Goal: Task Accomplishment & Management: Use online tool/utility

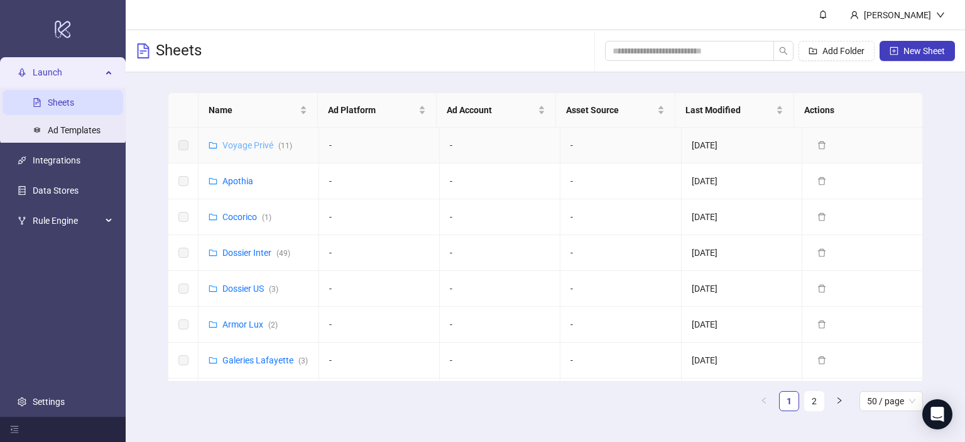
click at [249, 144] on link "Voyage Privé ( 11 )" at bounding box center [257, 145] width 70 height 10
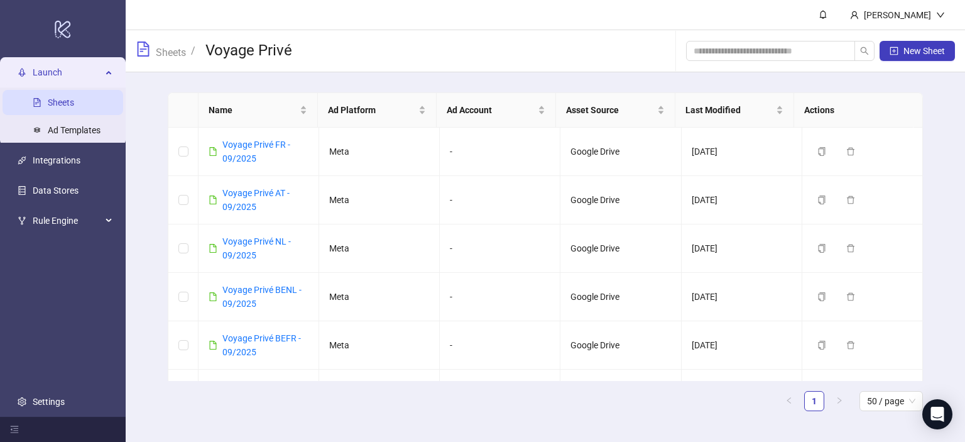
click at [64, 97] on link "Sheets" at bounding box center [61, 102] width 26 height 10
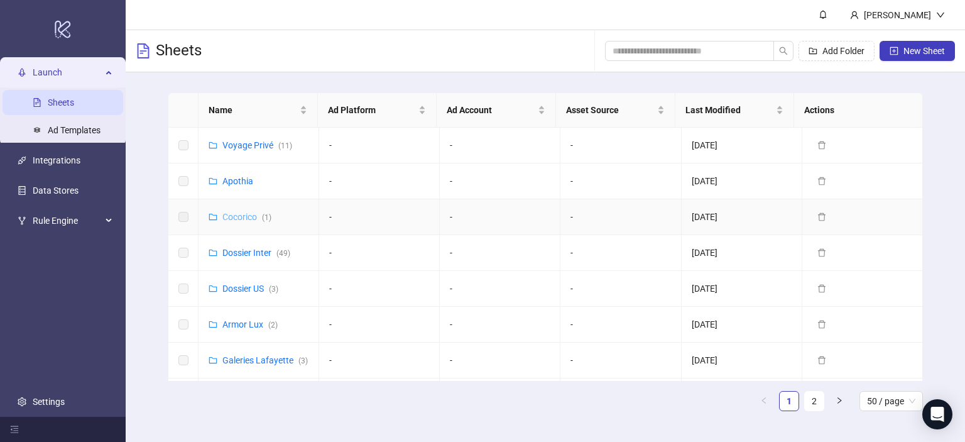
click at [241, 212] on link "Cocorico ( 1 )" at bounding box center [246, 217] width 49 height 10
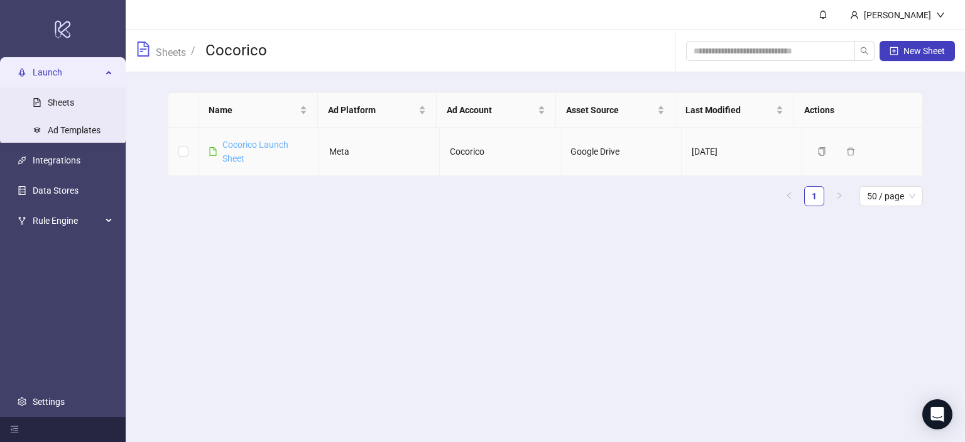
click at [246, 148] on link "Cocorico Launch Sheet" at bounding box center [255, 151] width 66 height 24
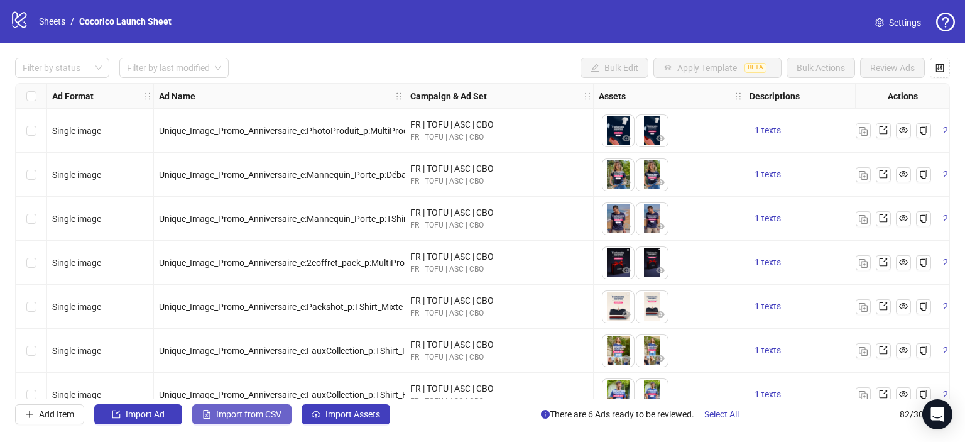
click at [219, 416] on span "Import from CSV" at bounding box center [248, 414] width 65 height 10
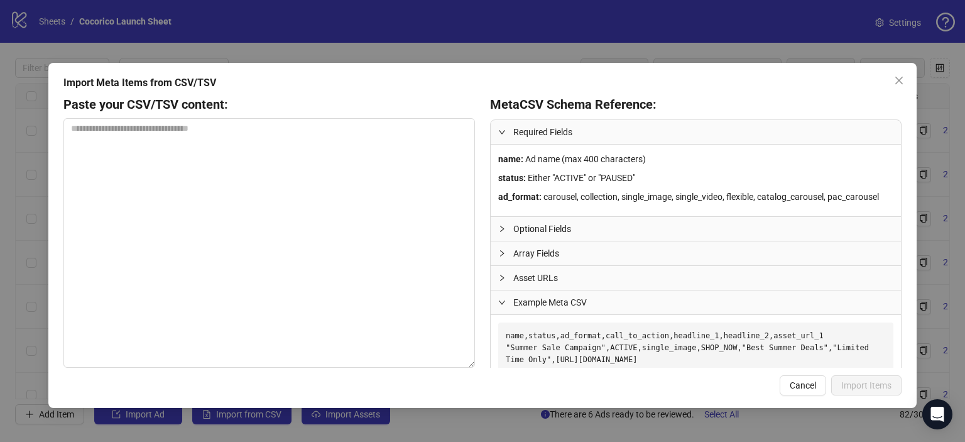
click at [498, 225] on icon "collapsed" at bounding box center [502, 229] width 8 height 8
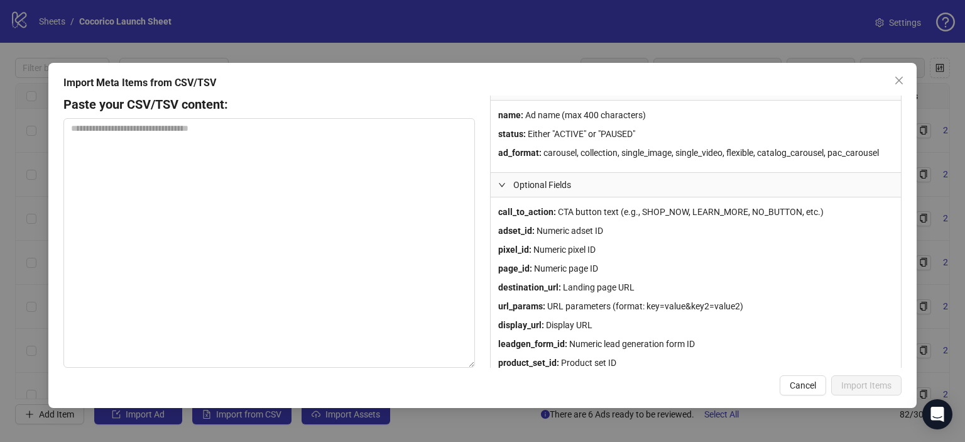
scroll to position [63, 0]
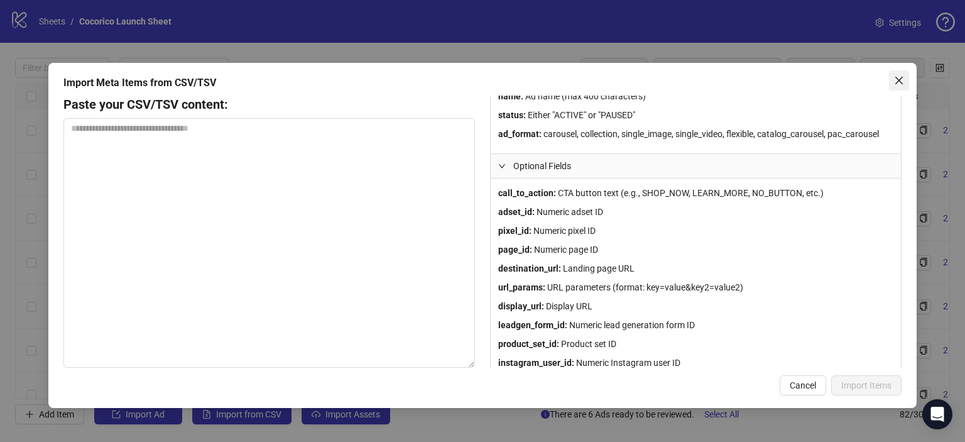
click at [901, 77] on icon "close" at bounding box center [899, 81] width 8 height 8
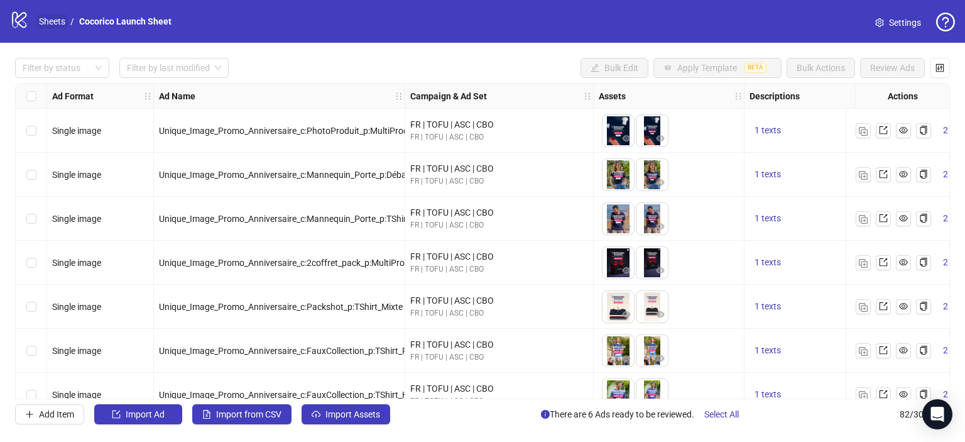
click at [50, 22] on link "Sheets" at bounding box center [51, 21] width 31 height 14
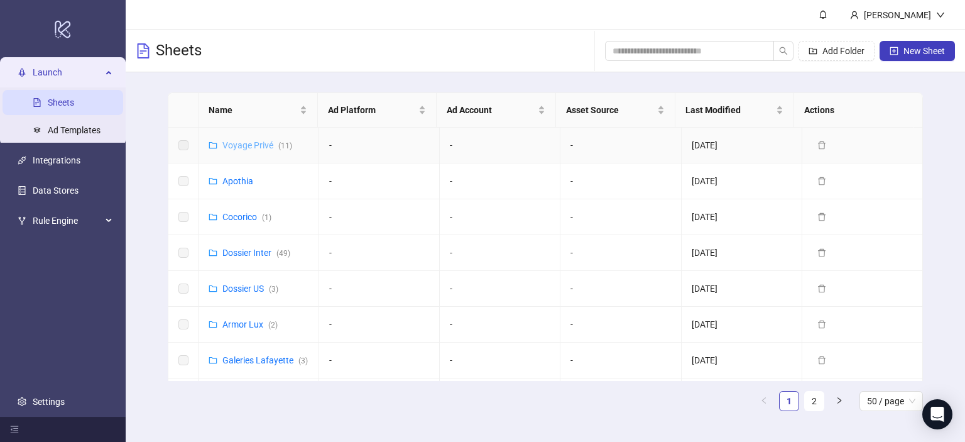
click at [249, 143] on link "Voyage Privé ( 11 )" at bounding box center [257, 145] width 70 height 10
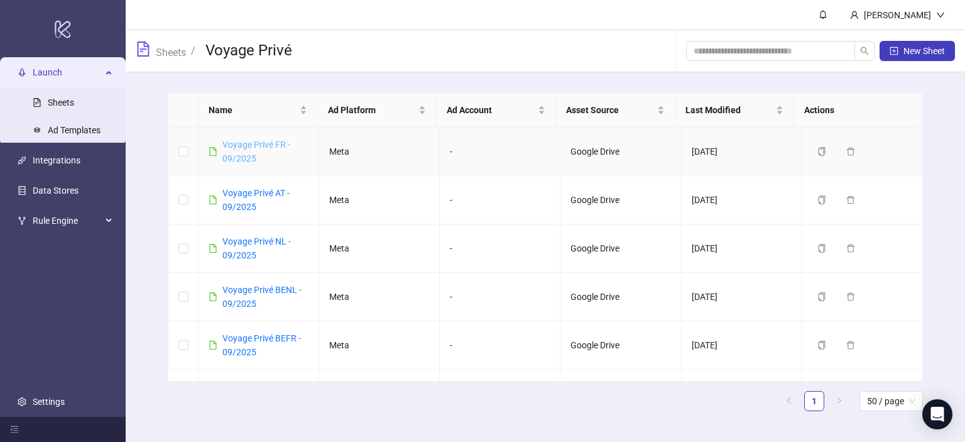
click at [244, 146] on link "Voyage Privé FR - 09/2025" at bounding box center [256, 151] width 68 height 24
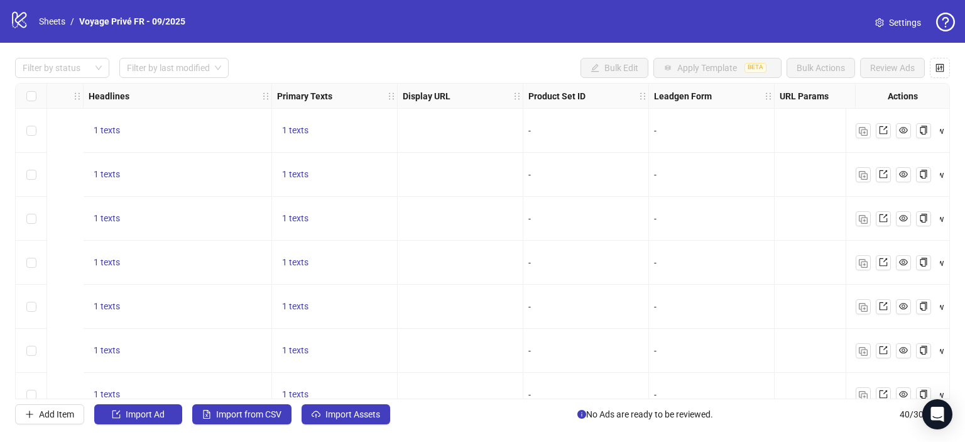
scroll to position [0, 1256]
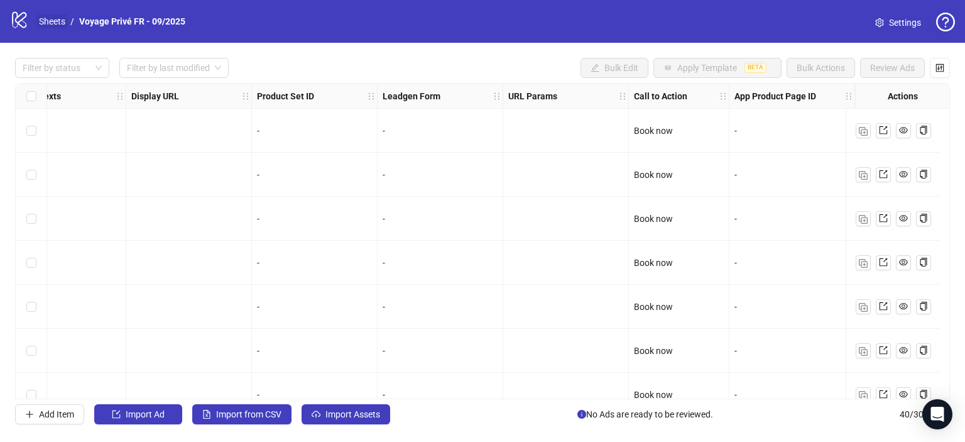
click at [43, 23] on link "Sheets" at bounding box center [51, 21] width 31 height 14
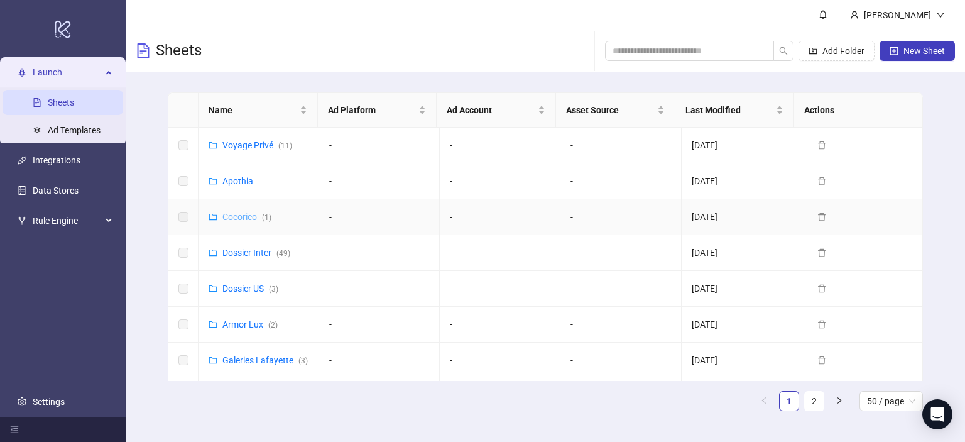
click at [234, 214] on link "Cocorico ( 1 )" at bounding box center [246, 217] width 49 height 10
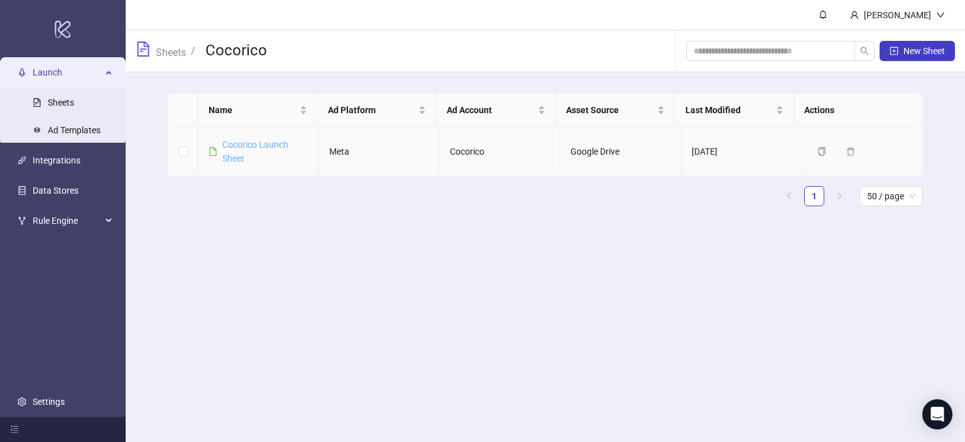
click at [248, 144] on link "Cocorico Launch Sheet" at bounding box center [255, 151] width 66 height 24
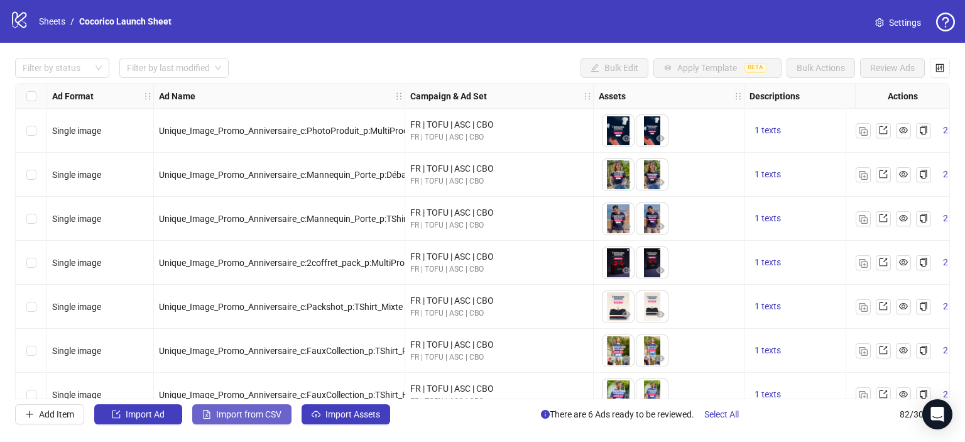
click at [241, 415] on span "Import from CSV" at bounding box center [248, 414] width 65 height 10
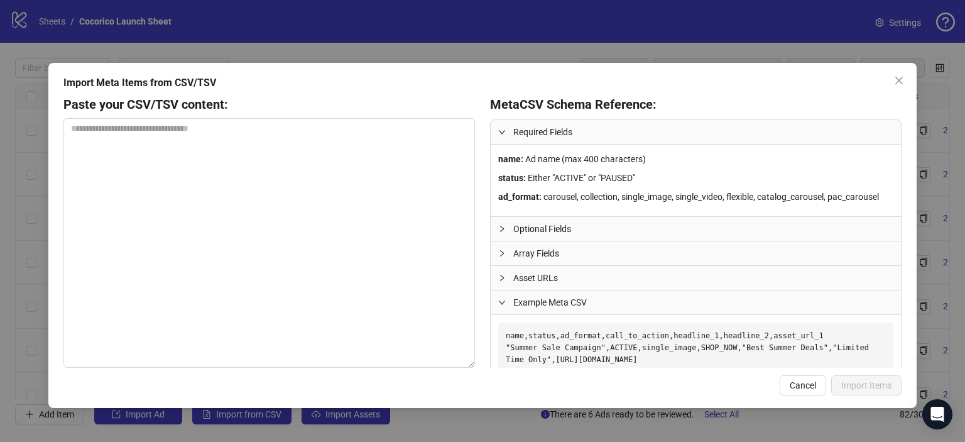
click at [537, 233] on span "Optional Fields" at bounding box center [703, 229] width 380 height 14
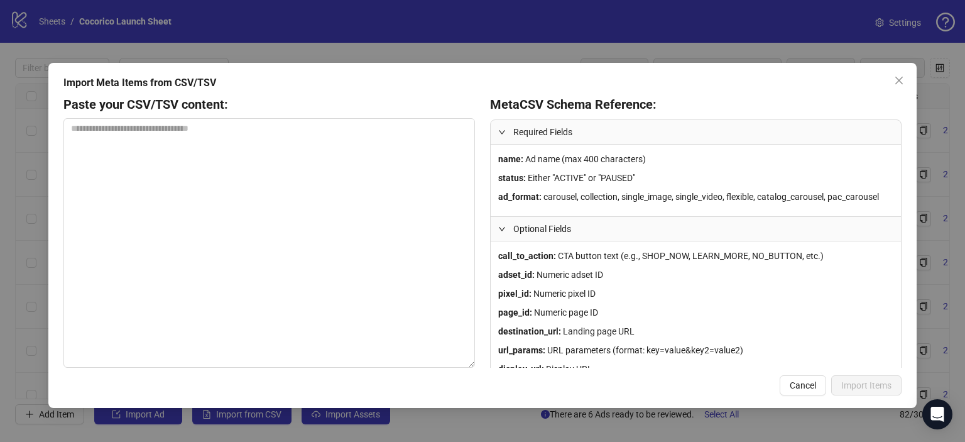
scroll to position [63, 0]
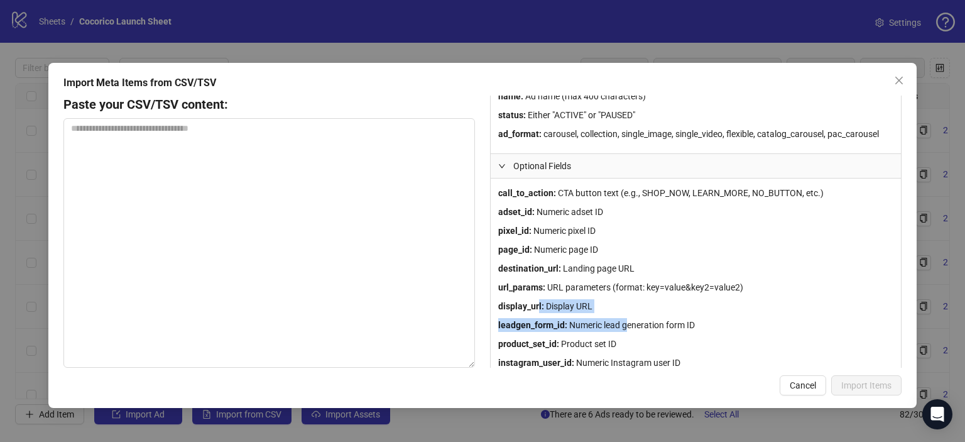
drag, startPoint x: 586, startPoint y: 309, endPoint x: 631, endPoint y: 318, distance: 45.5
click at [631, 318] on div "call_to_action : CTA button text (e.g., SHOP_NOW, LEARN_MORE, NO_BUTTON, etc.) …" at bounding box center [696, 289] width 410 height 222
click at [630, 320] on span "Numeric lead generation form ID" at bounding box center [632, 325] width 126 height 10
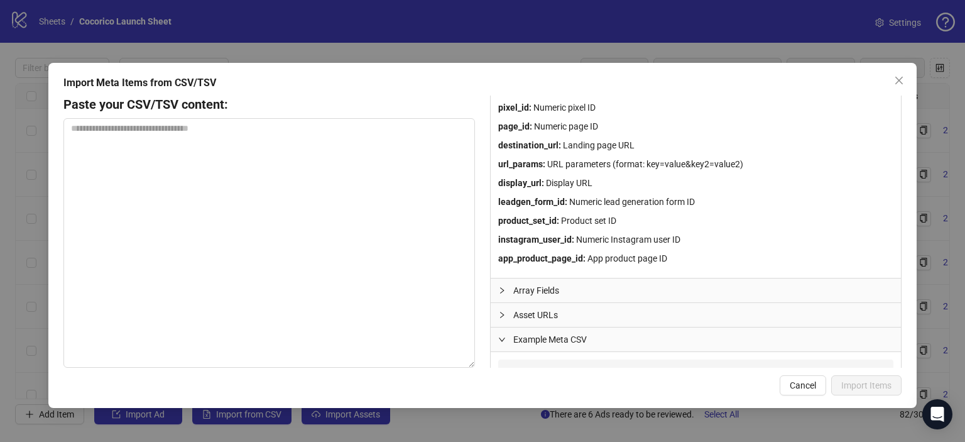
scroll to position [188, 0]
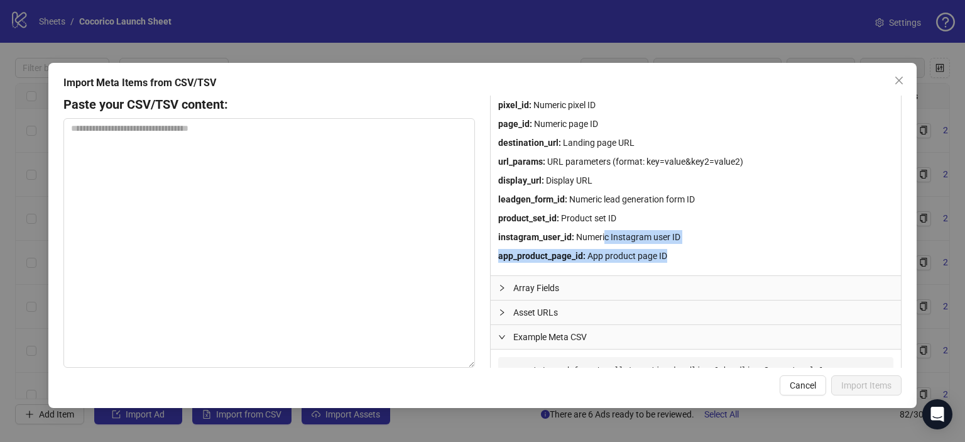
drag, startPoint x: 617, startPoint y: 241, endPoint x: 674, endPoint y: 250, distance: 57.2
click at [673, 250] on div "call_to_action : CTA button text (e.g., SHOP_NOW, LEARN_MORE, NO_BUTTON, etc.) …" at bounding box center [696, 164] width 410 height 222
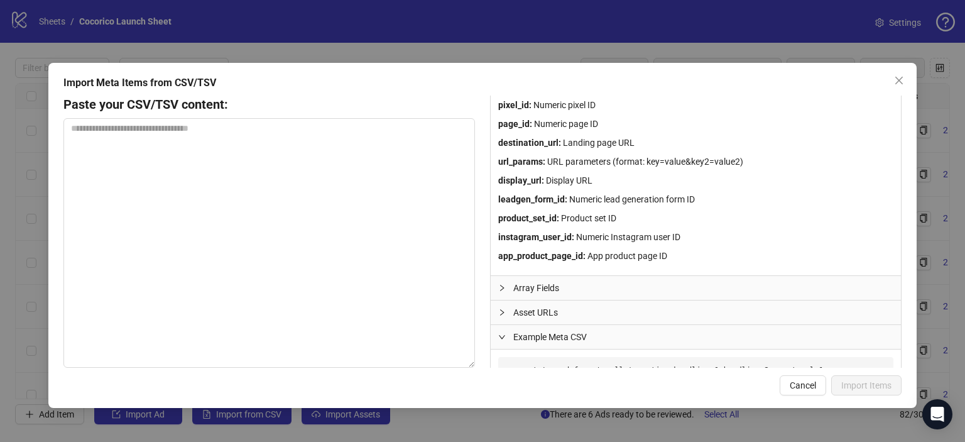
click at [501, 288] on icon "collapsed" at bounding box center [502, 288] width 4 height 6
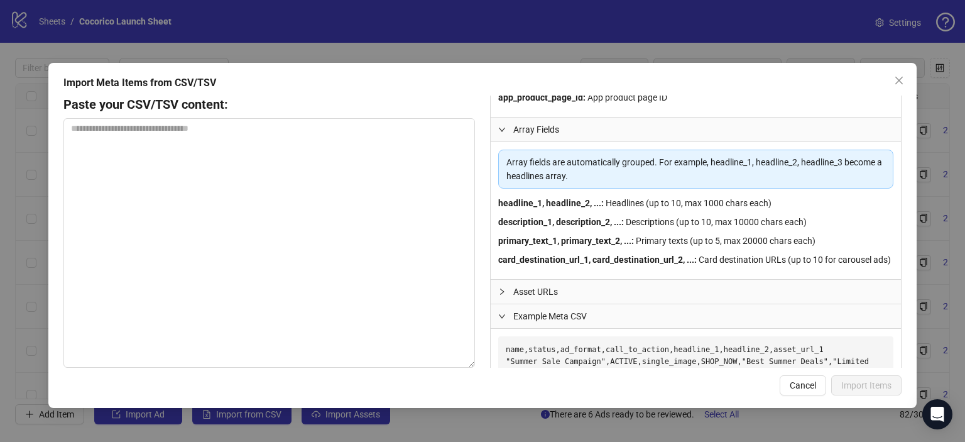
scroll to position [377, 0]
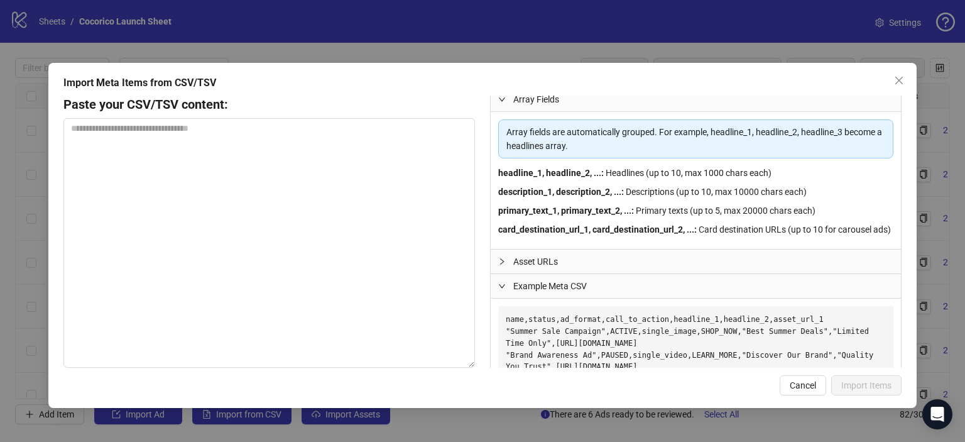
click at [503, 265] on icon "collapsed" at bounding box center [502, 262] width 8 height 8
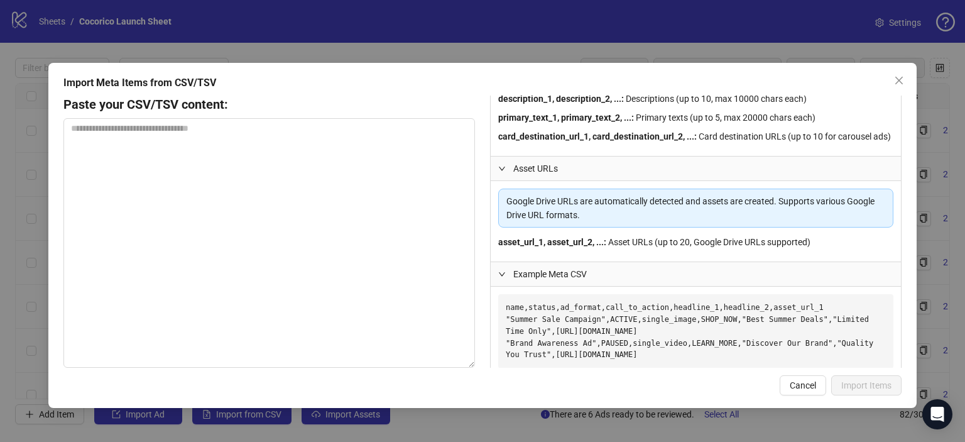
scroll to position [498, 0]
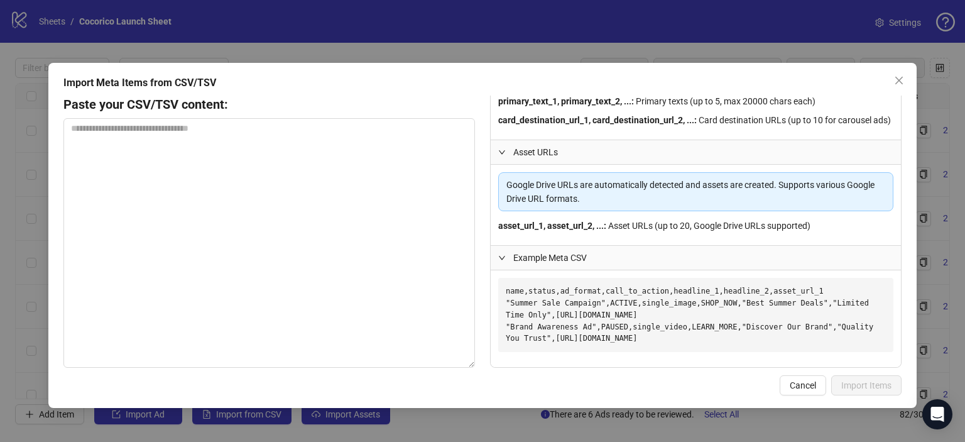
click at [501, 254] on icon "expanded" at bounding box center [502, 258] width 8 height 8
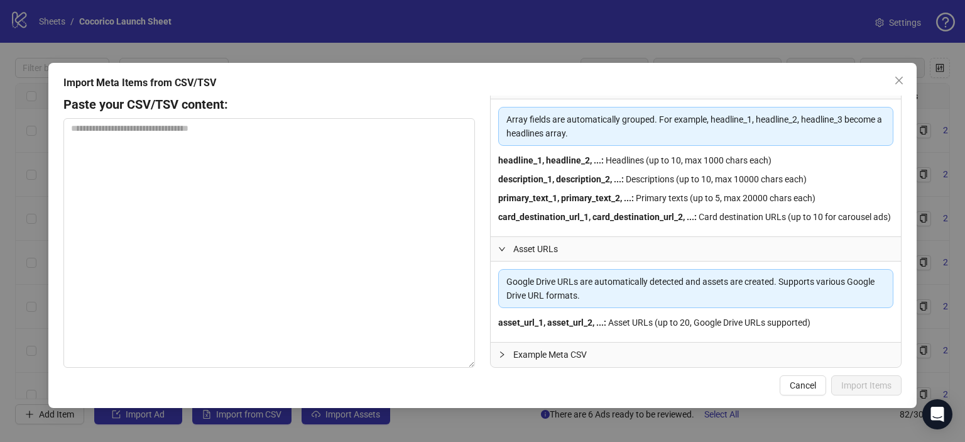
scroll to position [401, 0]
click at [505, 353] on div at bounding box center [505, 355] width 15 height 14
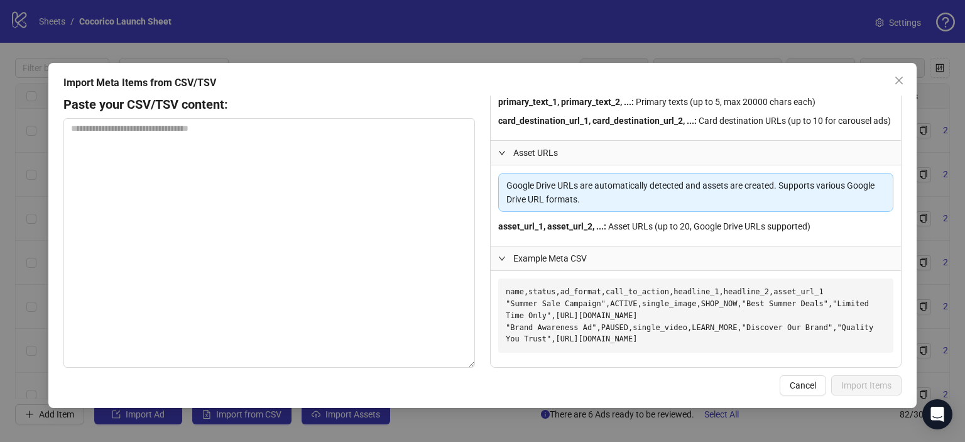
scroll to position [498, 0]
